Goal: Find specific page/section: Find specific page/section

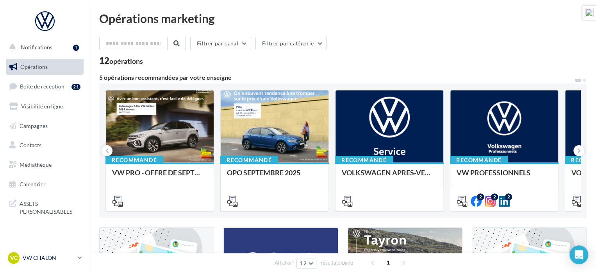
click at [47, 254] on p "VW CHALON" at bounding box center [49, 258] width 52 height 8
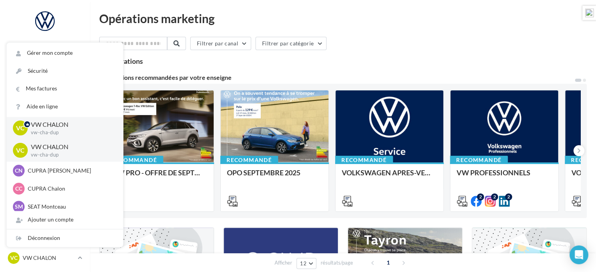
click at [185, 63] on div "12 opérations" at bounding box center [343, 61] width 488 height 10
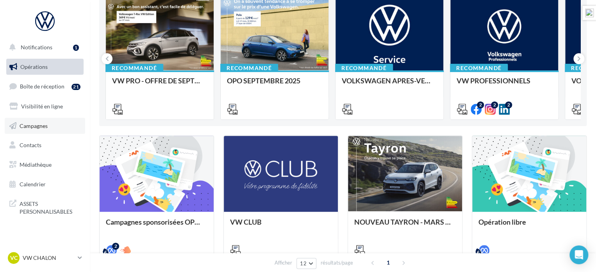
scroll to position [78, 0]
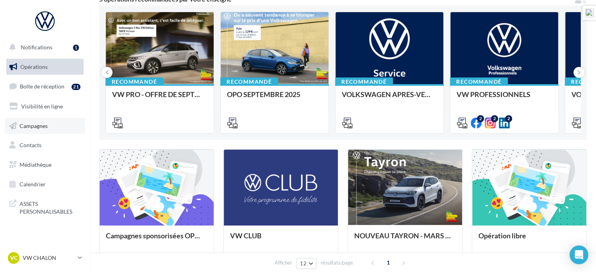
click at [47, 124] on span "Campagnes" at bounding box center [34, 125] width 28 height 7
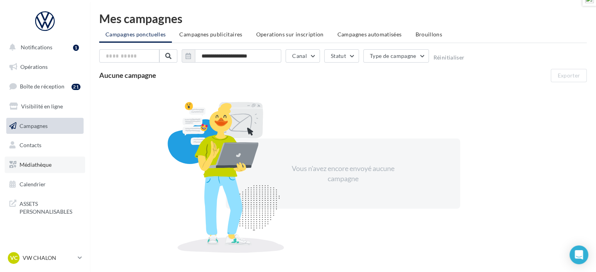
click at [32, 165] on span "Médiathèque" at bounding box center [36, 164] width 32 height 7
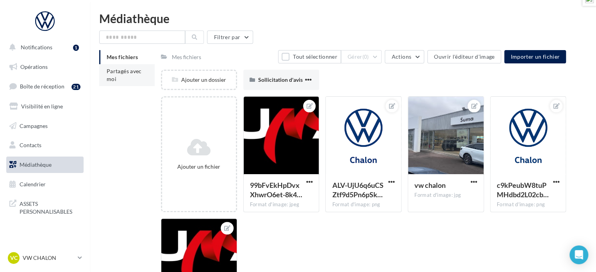
click at [125, 72] on span "Partagés avec moi" at bounding box center [124, 75] width 35 height 14
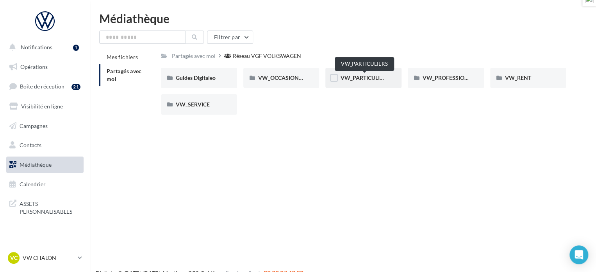
click at [363, 77] on span "VW_PARTICULIERS" at bounding box center [364, 77] width 49 height 7
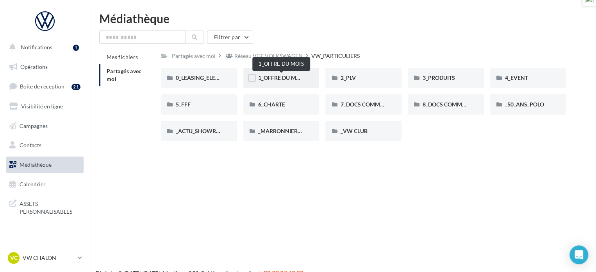
click at [282, 77] on span "1_OFFRE DU MOIS" at bounding box center [281, 77] width 47 height 7
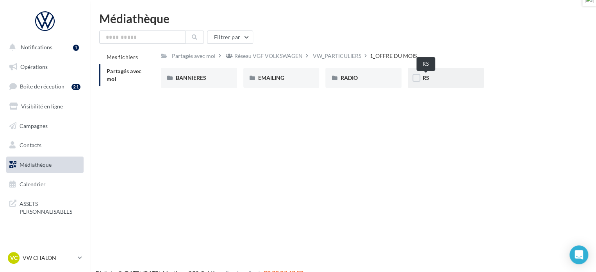
click at [428, 78] on span "RS" at bounding box center [426, 77] width 7 height 7
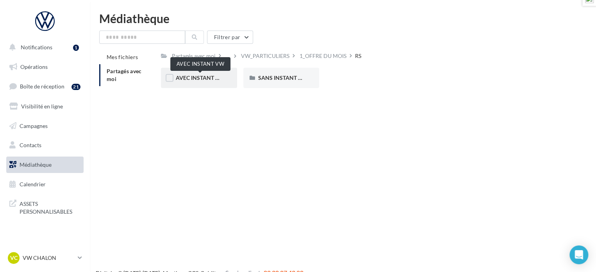
click at [199, 78] on span "AVEC INSTANT VW" at bounding box center [200, 77] width 49 height 7
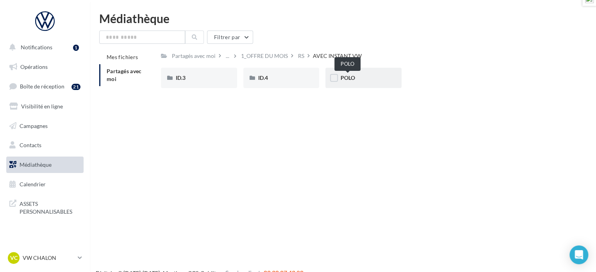
click at [352, 78] on span "POLO" at bounding box center [347, 77] width 14 height 7
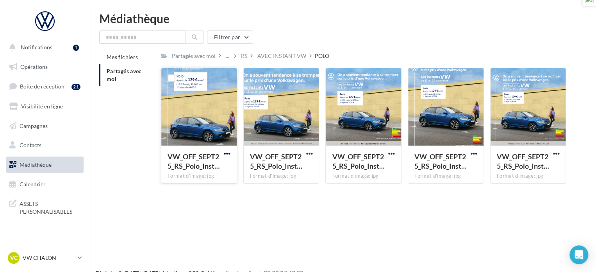
click at [227, 153] on span "button" at bounding box center [227, 153] width 7 height 7
click at [204, 57] on div "Partagés avec moi" at bounding box center [194, 56] width 44 height 8
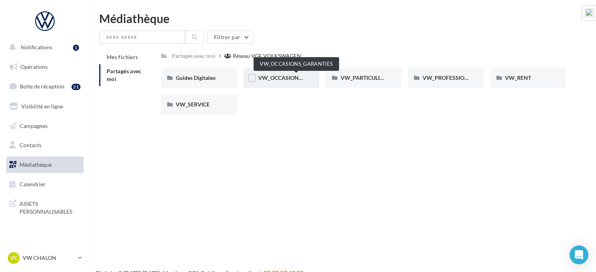
click at [275, 78] on span "VW_OCCASIONS_GARANTIES" at bounding box center [296, 77] width 77 height 7
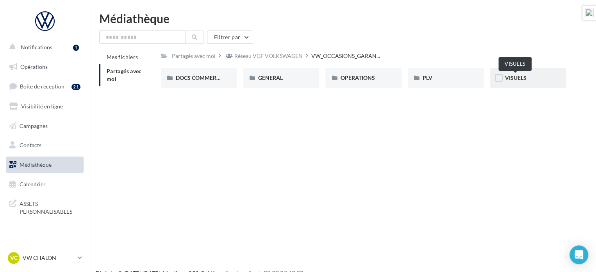
click at [518, 78] on span "VISUELS" at bounding box center [515, 77] width 21 height 7
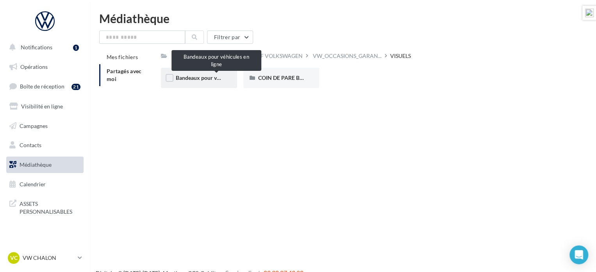
click at [202, 79] on span "Bandeaux pour véhicules en ligne" at bounding box center [216, 77] width 81 height 7
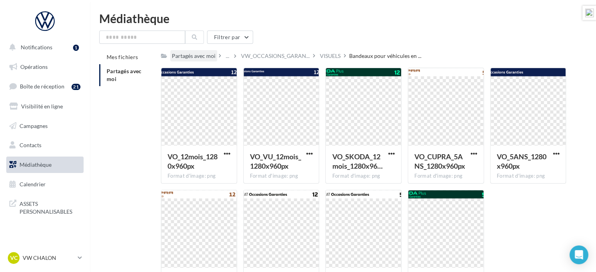
click at [203, 54] on div "Partagés avec moi" at bounding box center [194, 56] width 44 height 8
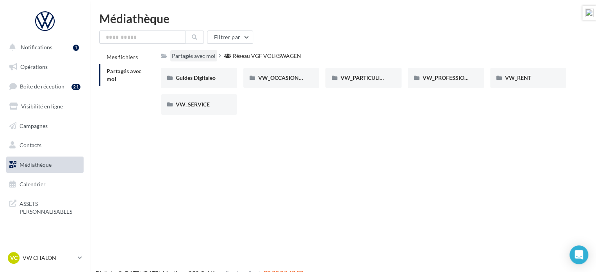
click at [203, 55] on div "Partagés avec moi" at bounding box center [194, 56] width 44 height 8
click at [34, 209] on span "ASSETS PERSONNALISABLES" at bounding box center [50, 206] width 61 height 17
click at [66, 260] on p "VW CHALON" at bounding box center [49, 258] width 52 height 8
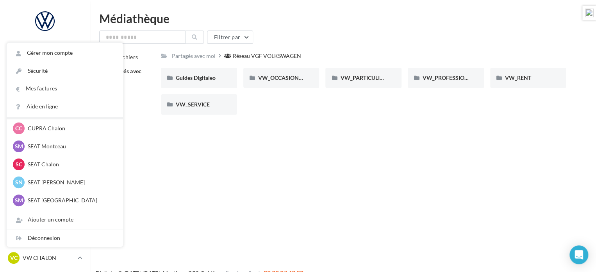
scroll to position [78, 0]
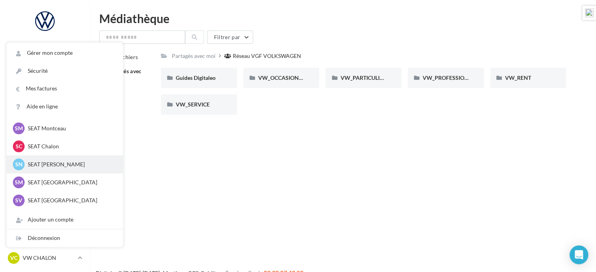
click at [46, 162] on p "SEAT Nevers" at bounding box center [71, 164] width 86 height 8
